Goal: Information Seeking & Learning: Learn about a topic

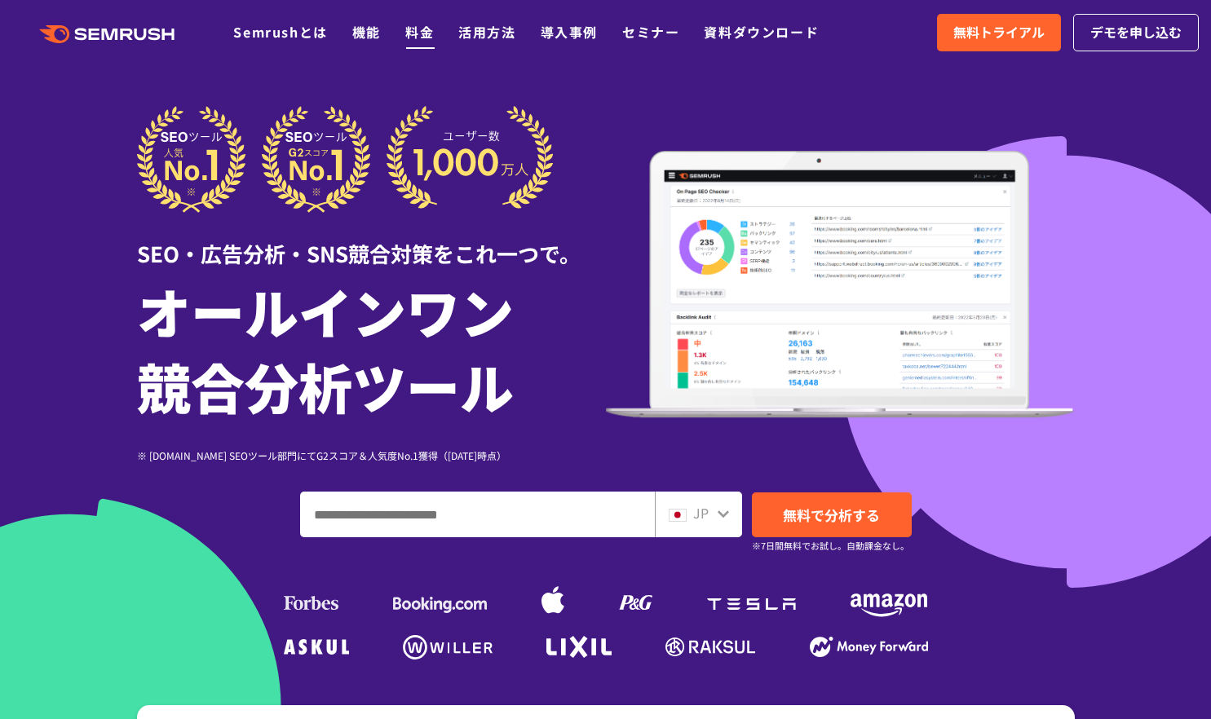
click at [415, 33] on link "料金" at bounding box center [419, 32] width 29 height 20
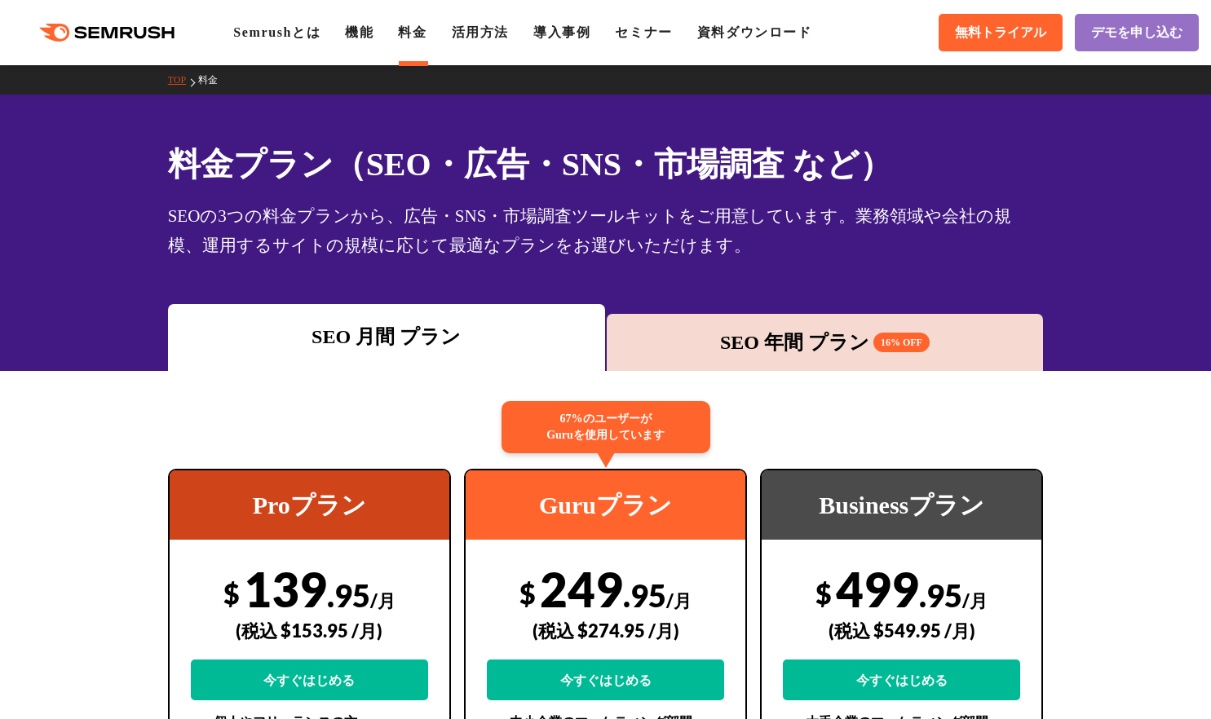
click at [772, 341] on div "SEO 年間 プラン 16% OFF" at bounding box center [825, 342] width 421 height 29
